Goal: Information Seeking & Learning: Learn about a topic

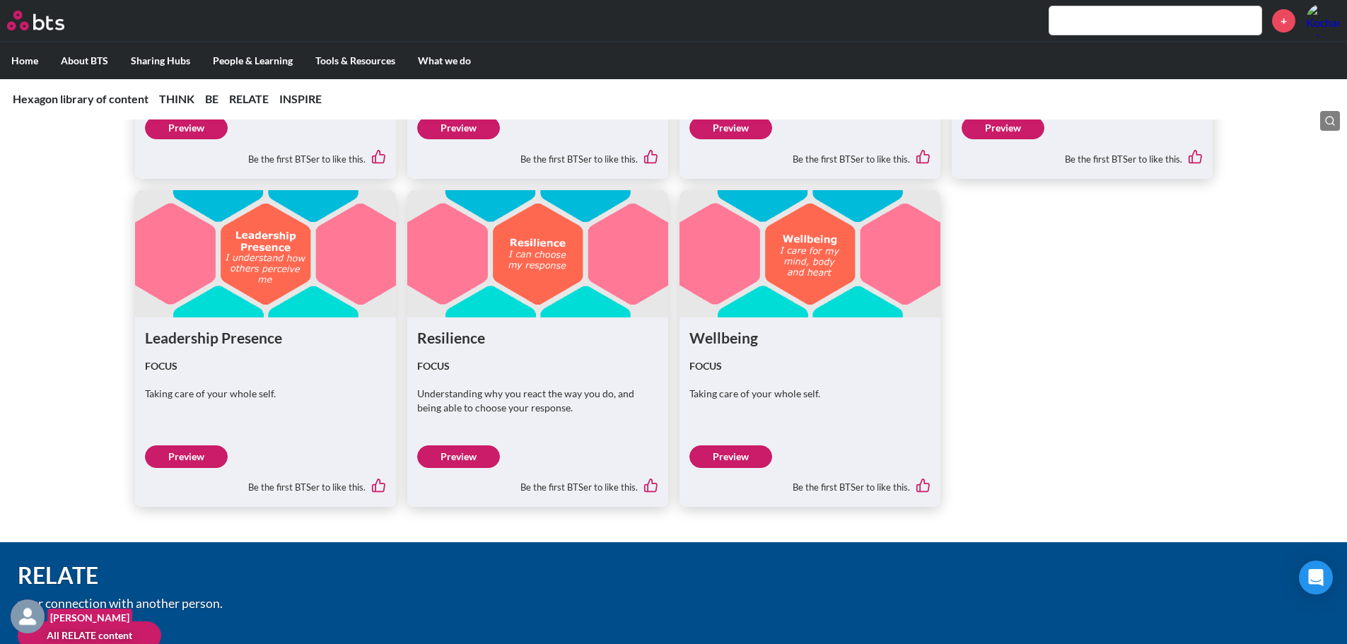
scroll to position [2545, 0]
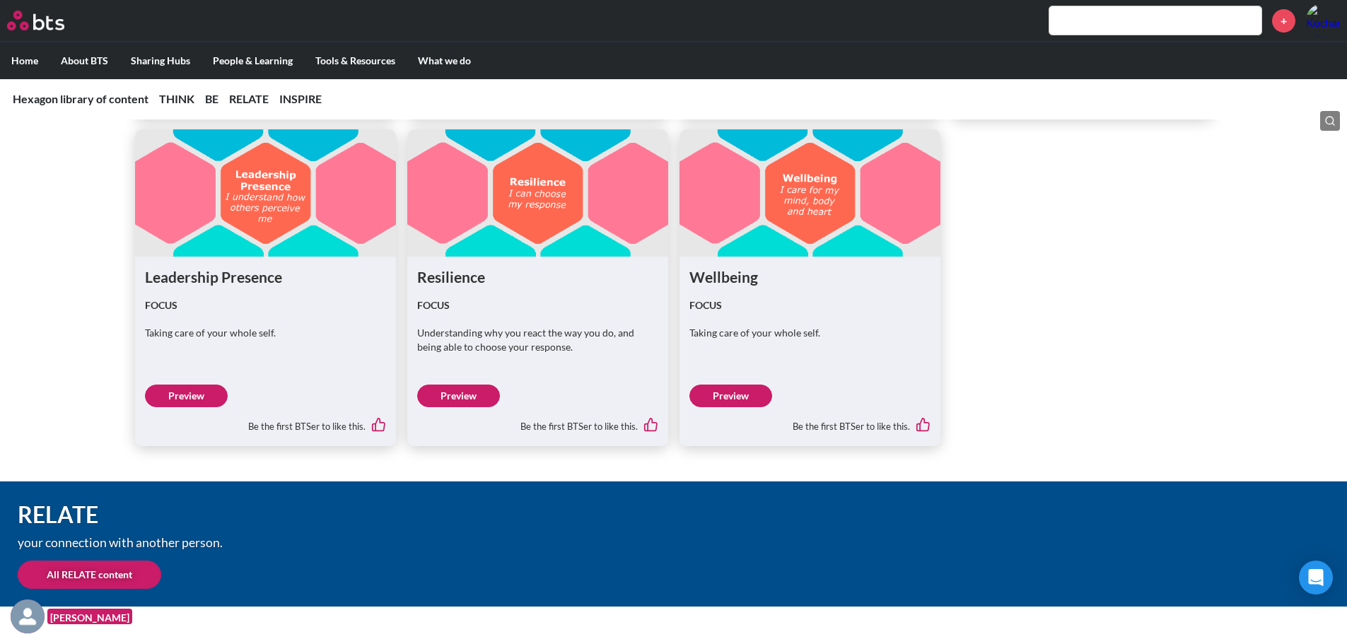
click at [904, 22] on input "text" at bounding box center [1155, 20] width 212 height 28
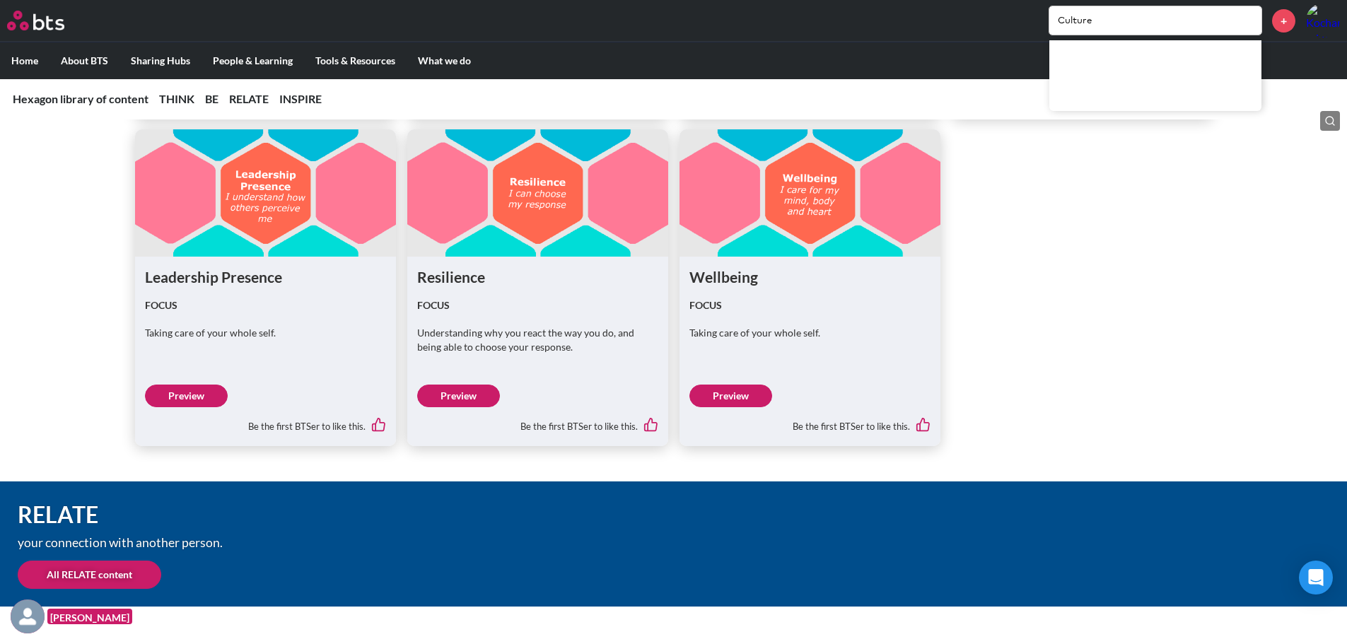
type input "Culture"
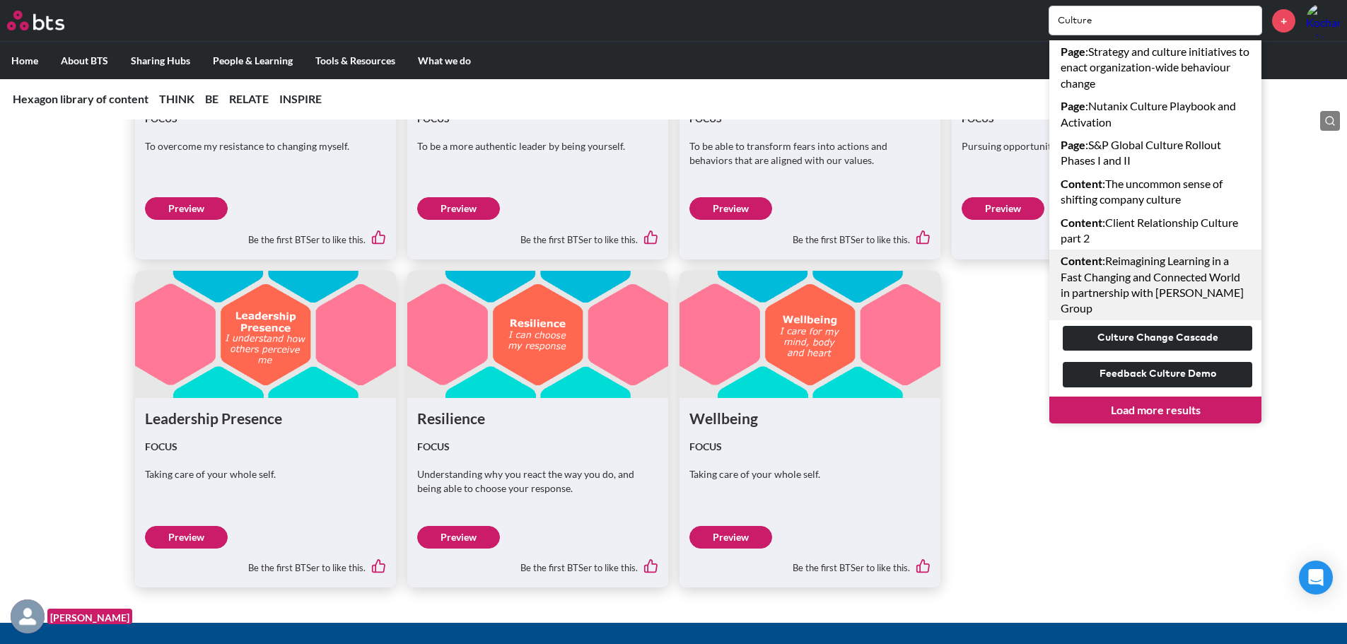
scroll to position [2474, 0]
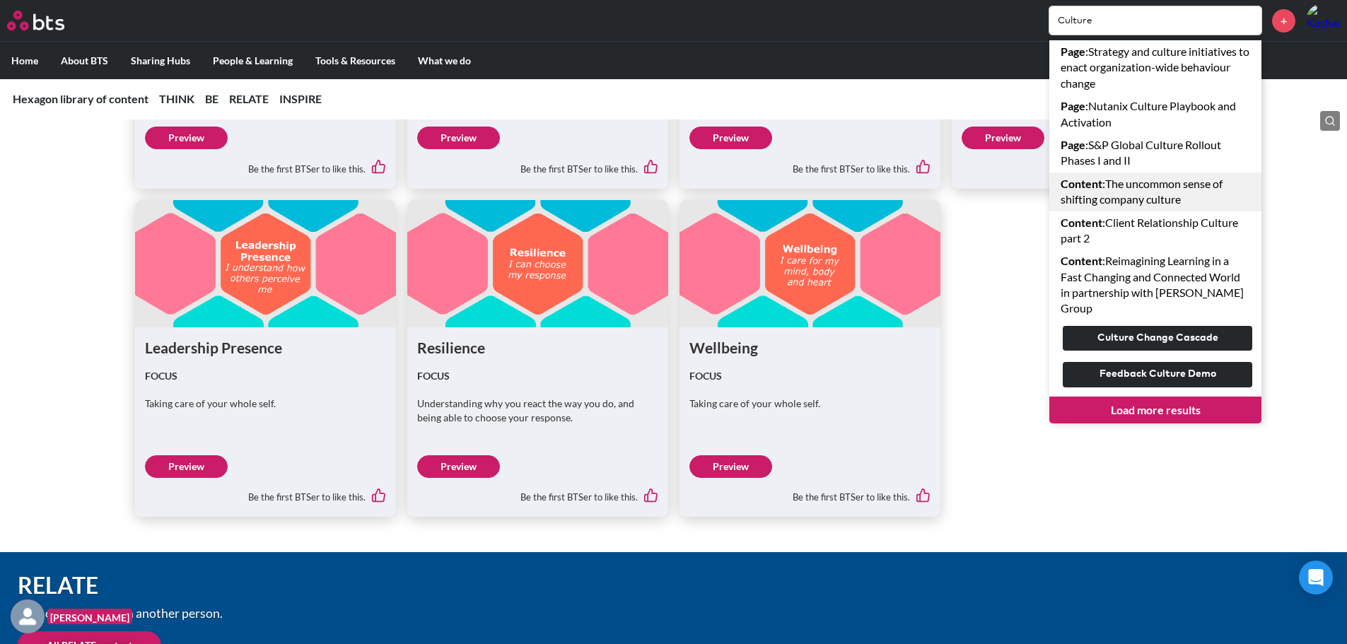
click at [904, 189] on link "Content : The uncommon sense of shifting company culture" at bounding box center [1155, 192] width 212 height 39
drag, startPoint x: 1104, startPoint y: 18, endPoint x: 1027, endPoint y: 21, distance: 77.1
click at [904, 21] on div "Culture Page : Strategy and culture initiatives to enact organization-wide beha…" at bounding box center [714, 21] width 1249 height 34
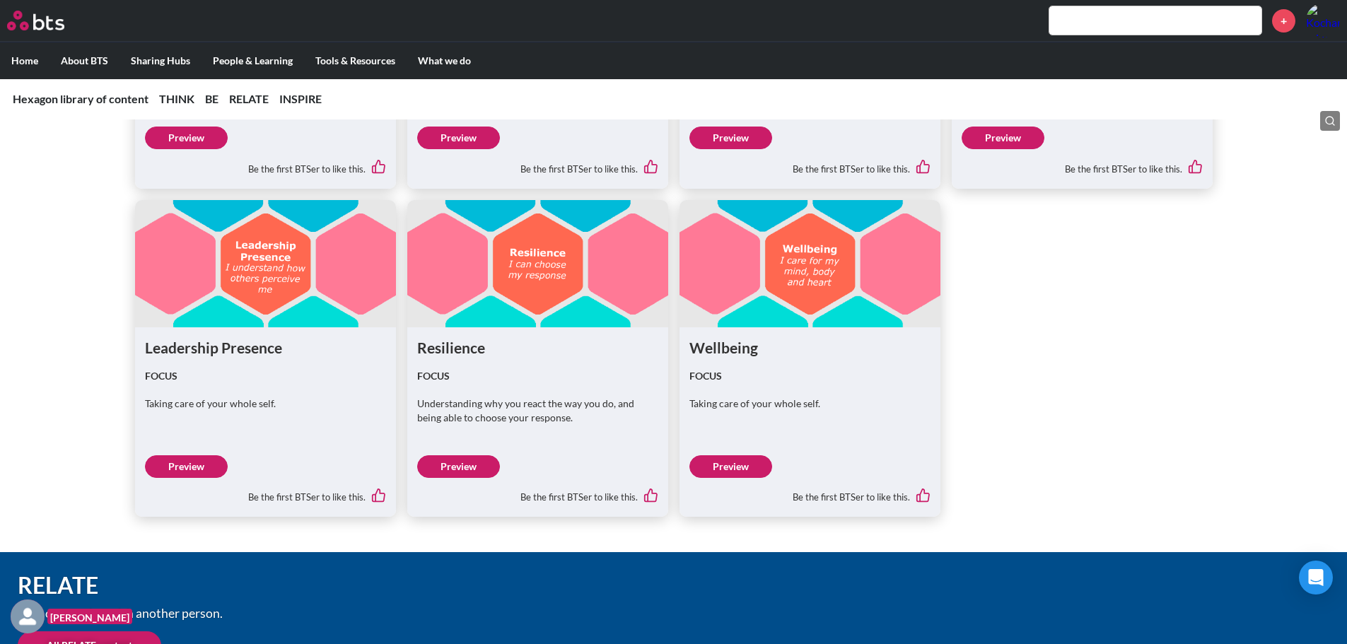
drag, startPoint x: 1039, startPoint y: 292, endPoint x: 556, endPoint y: 25, distance: 551.9
click at [904, 279] on ul "Agility FOCUS To overcome my resistance to changing myself. Preview Be the firs…" at bounding box center [673, 194] width 1077 height 645
drag, startPoint x: 1227, startPoint y: 0, endPoint x: 1113, endPoint y: 281, distance: 302.9
click at [904, 281] on ul "Agility FOCUS To overcome my resistance to changing myself. Preview Be the firs…" at bounding box center [673, 194] width 1077 height 645
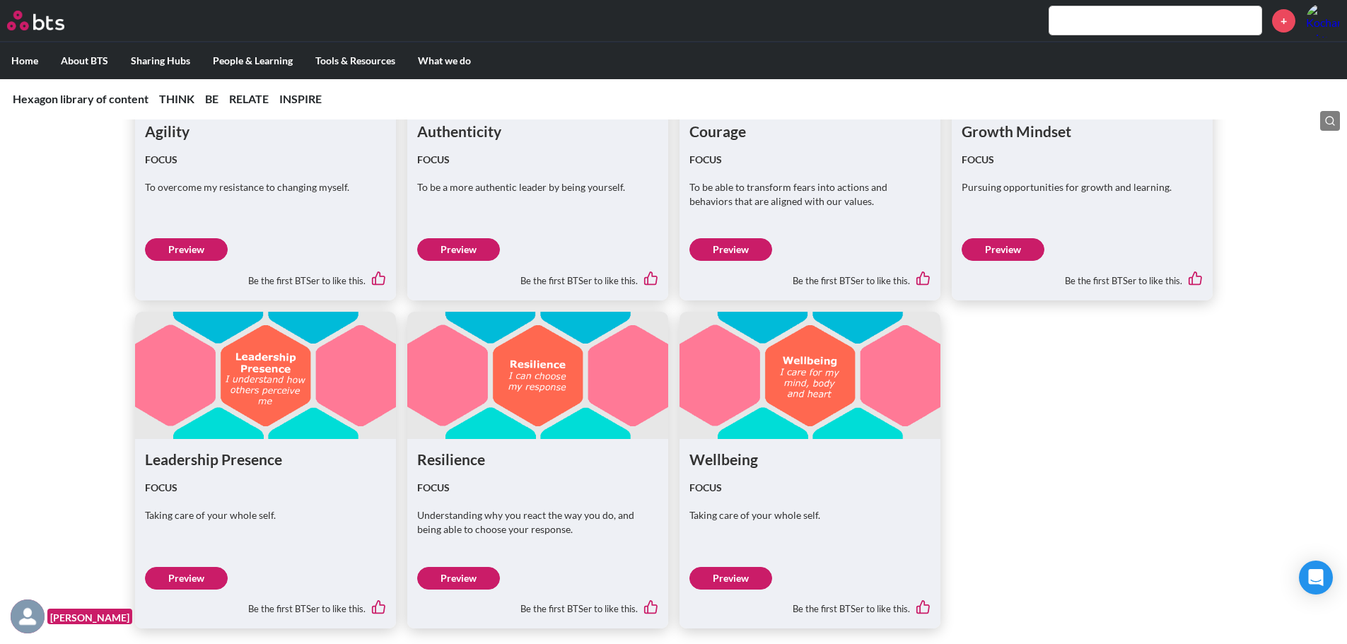
scroll to position [2192, 0]
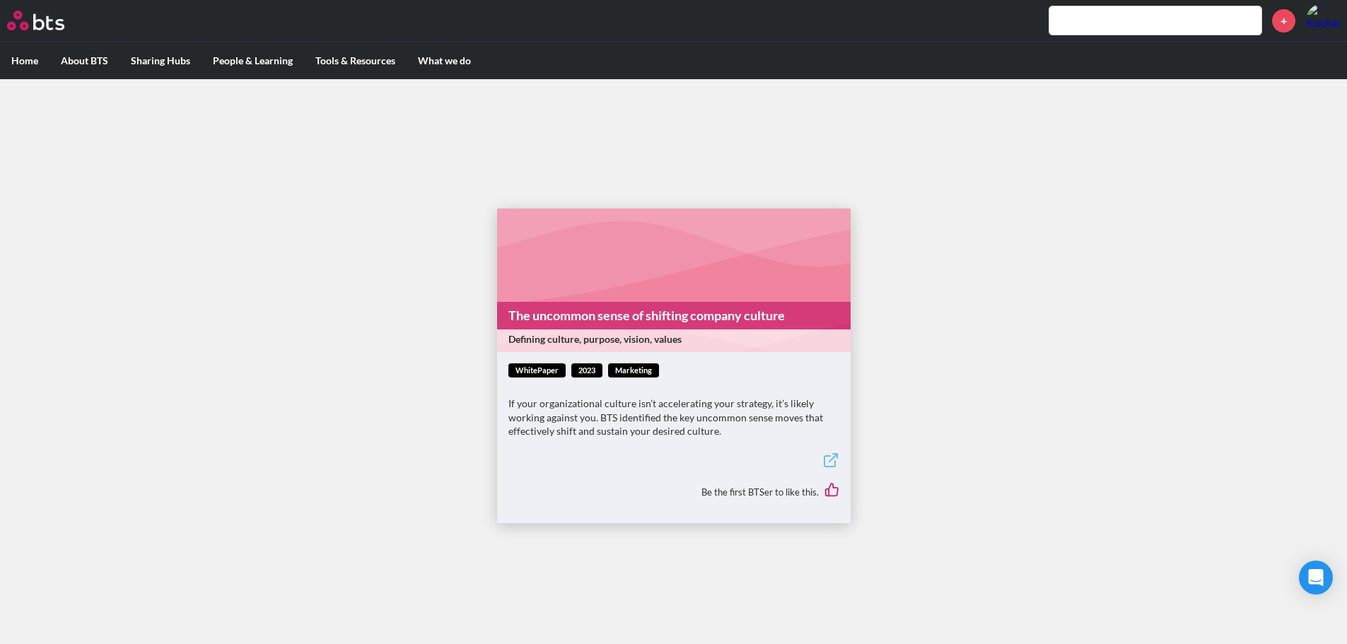
click at [829, 459] on icon at bounding box center [830, 460] width 17 height 17
